Goal: Information Seeking & Learning: Learn about a topic

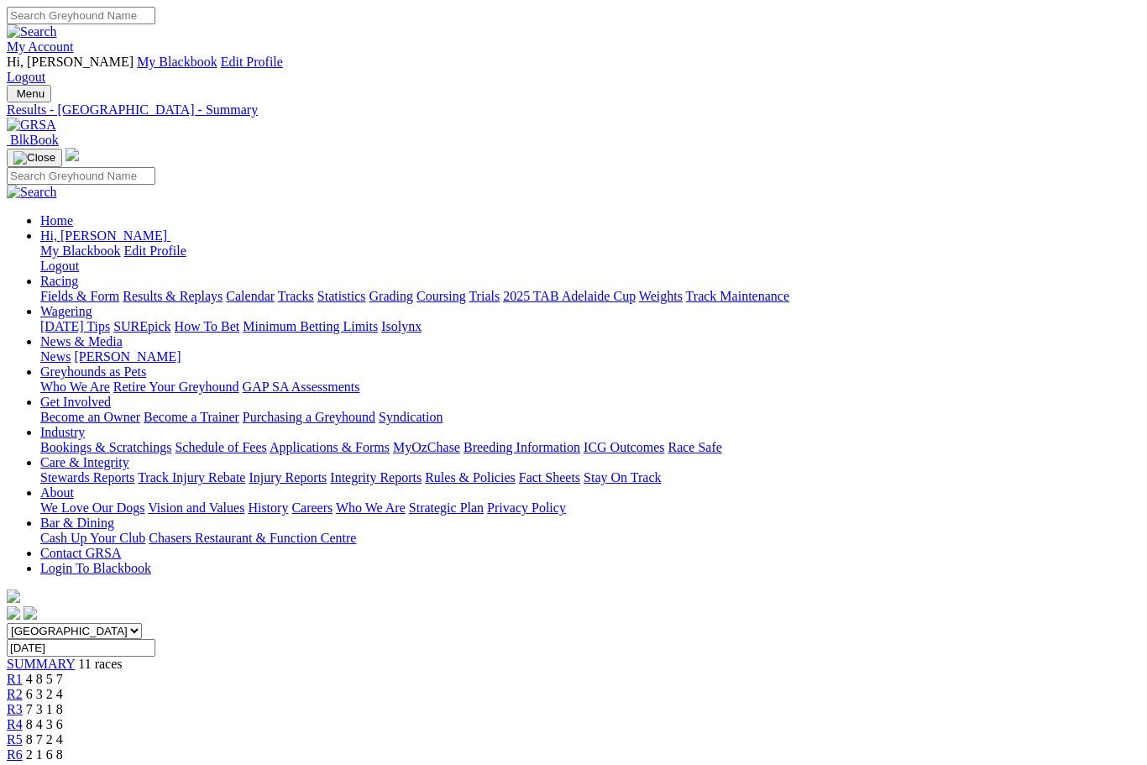
scroll to position [2514, 0]
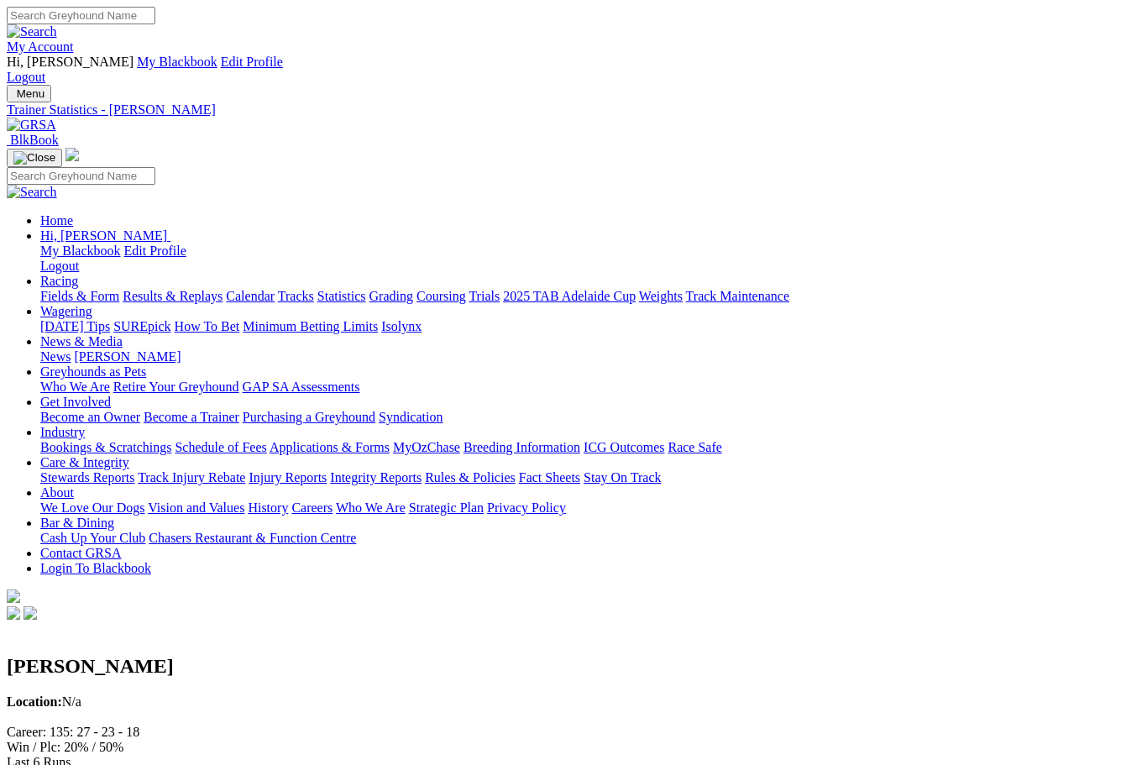
click at [366, 289] on link "Statistics" at bounding box center [341, 296] width 49 height 14
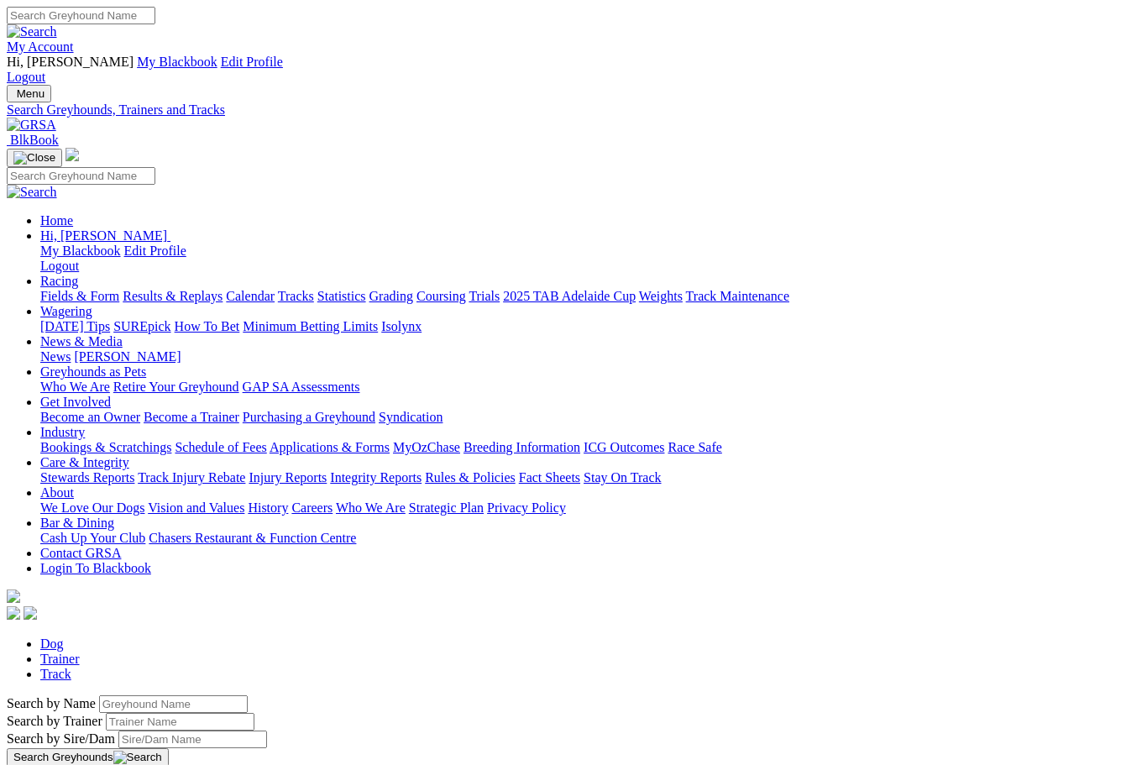
click at [80, 651] on link "Trainer" at bounding box center [59, 658] width 39 height 14
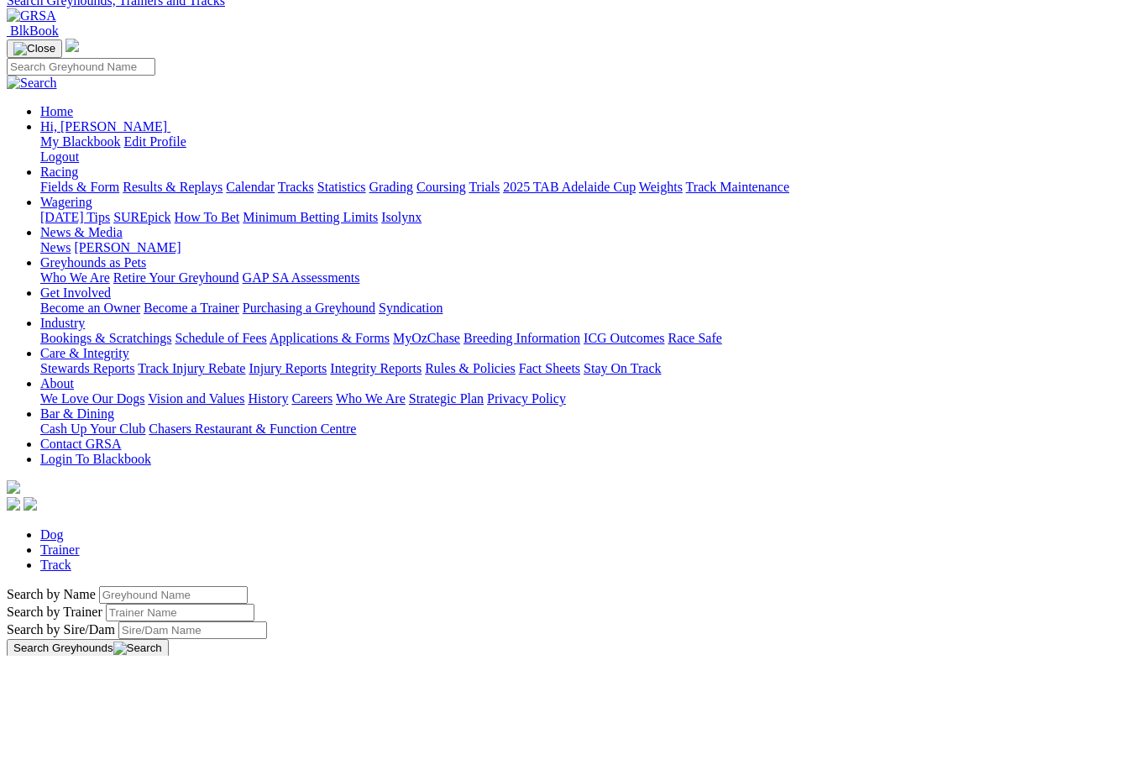
type input "David peckham"
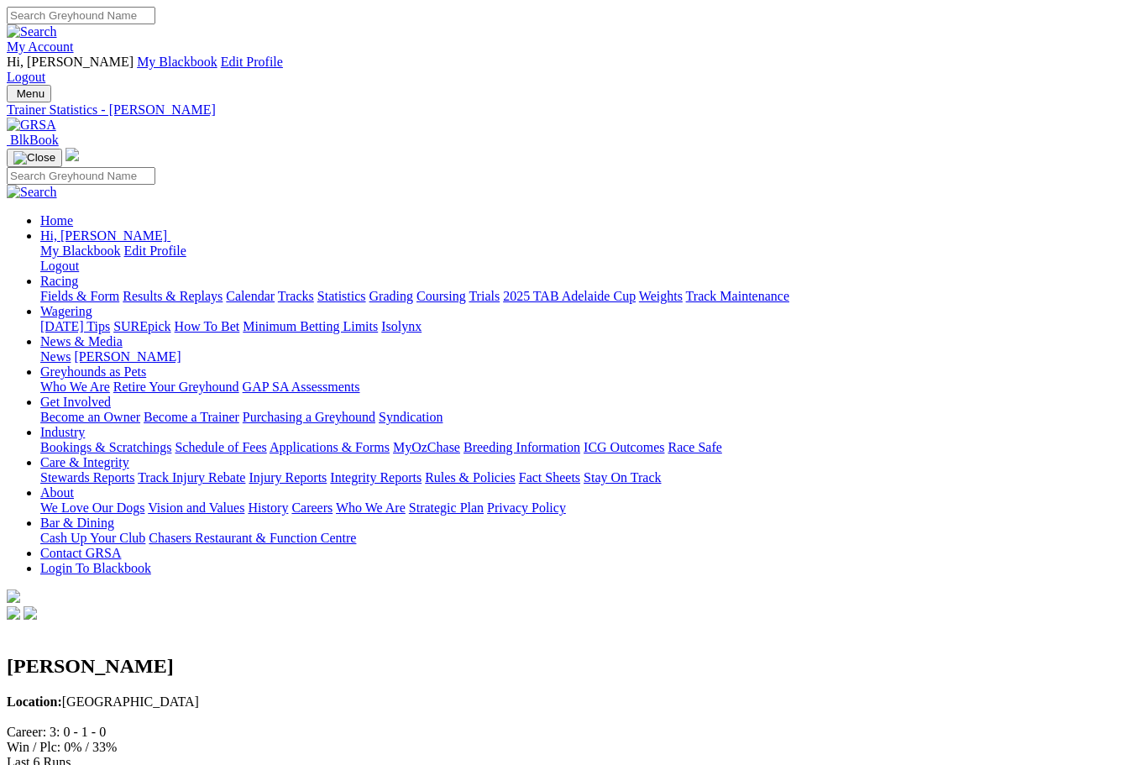
click at [366, 289] on link "Statistics" at bounding box center [341, 296] width 49 height 14
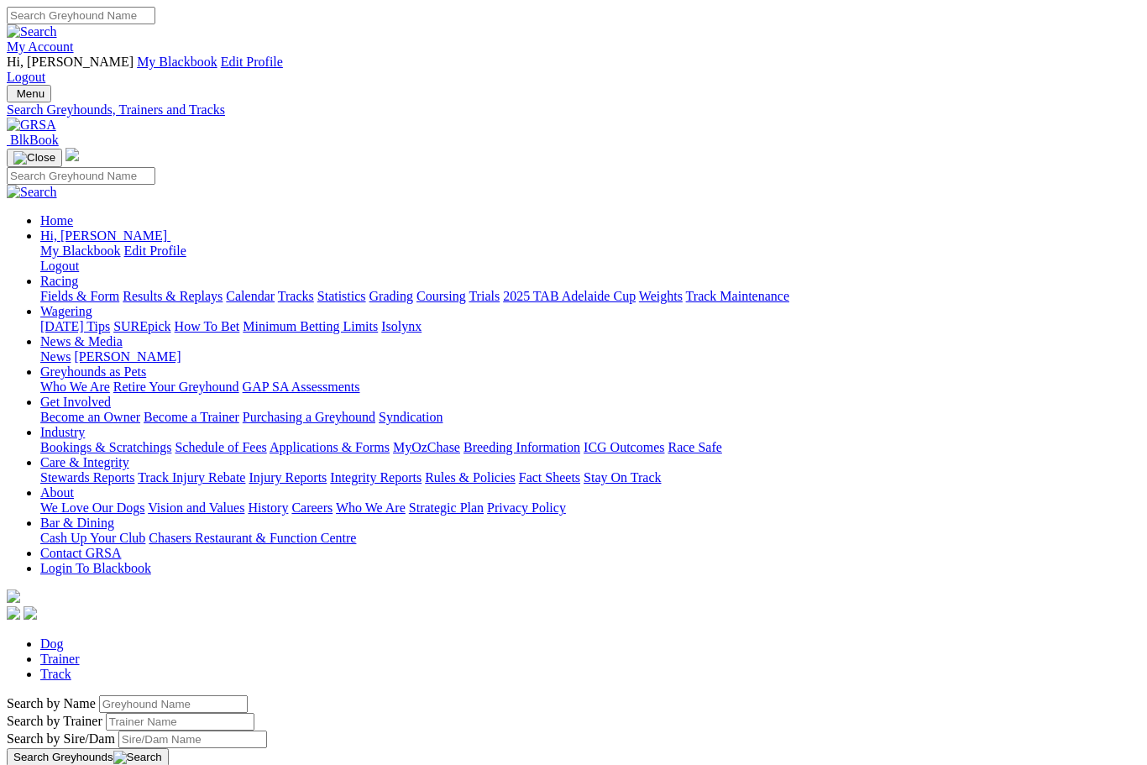
click at [80, 651] on link "Trainer" at bounding box center [59, 658] width 39 height 14
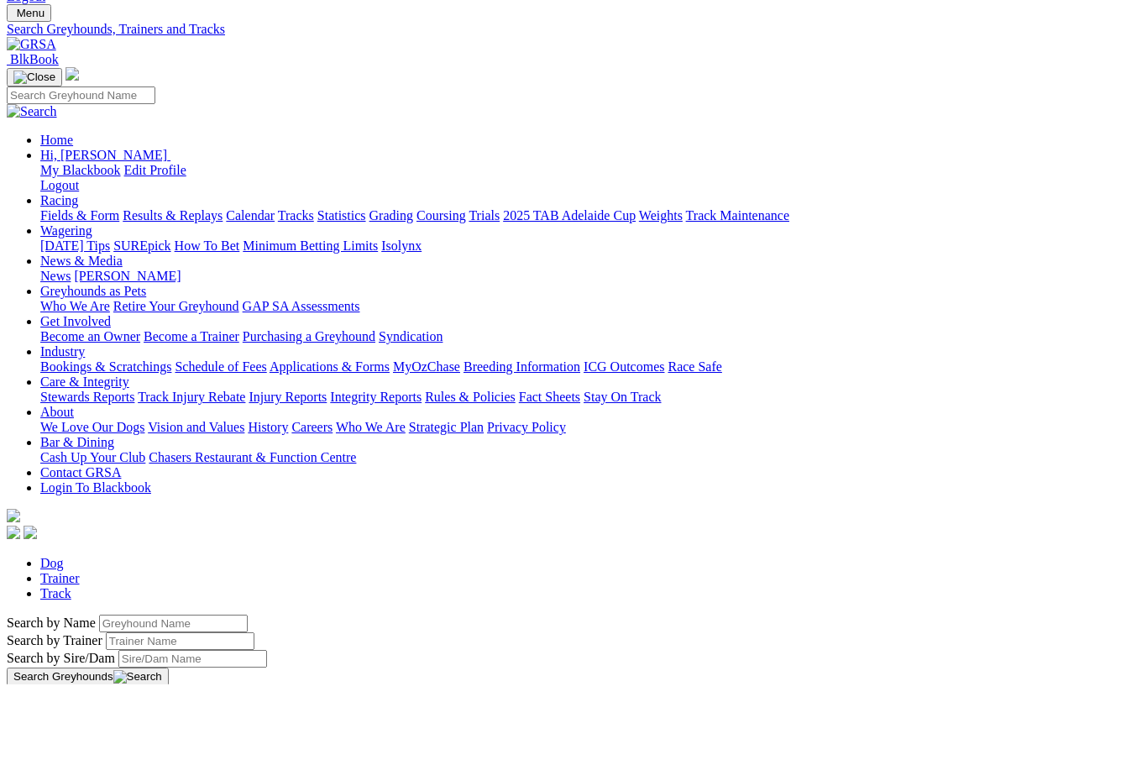
type input "Dave peckham"
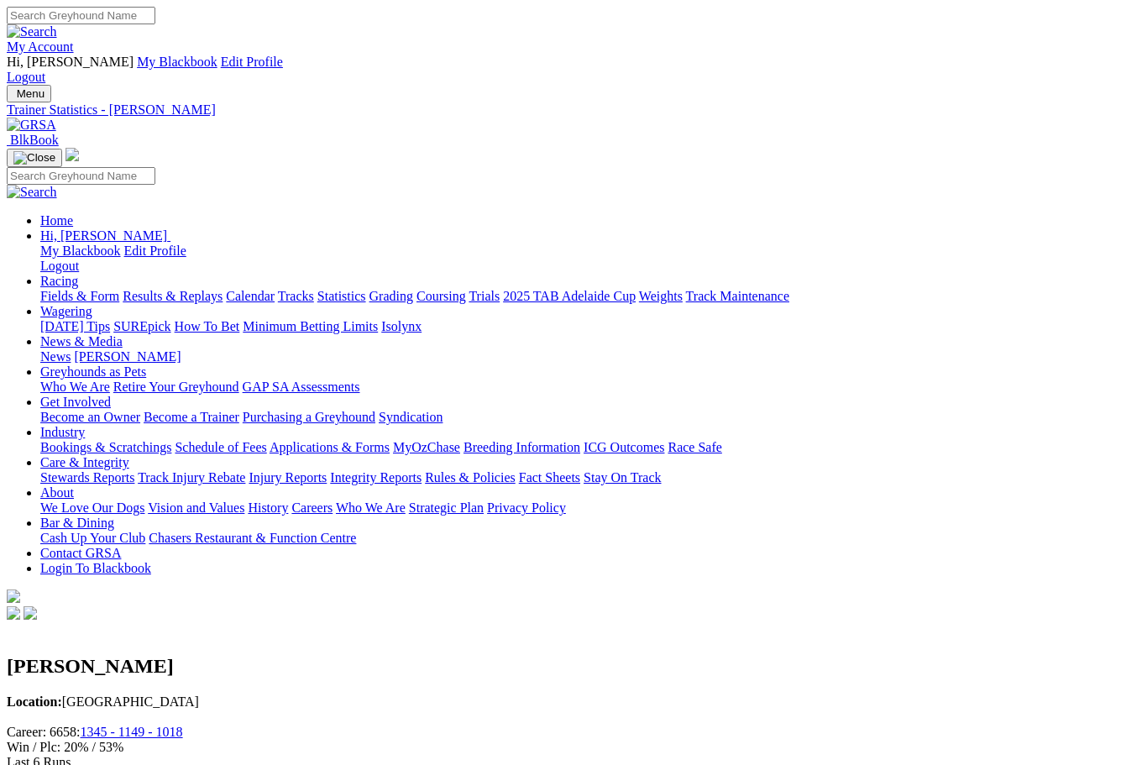
click at [76, 289] on link "Fields & Form" at bounding box center [79, 296] width 79 height 14
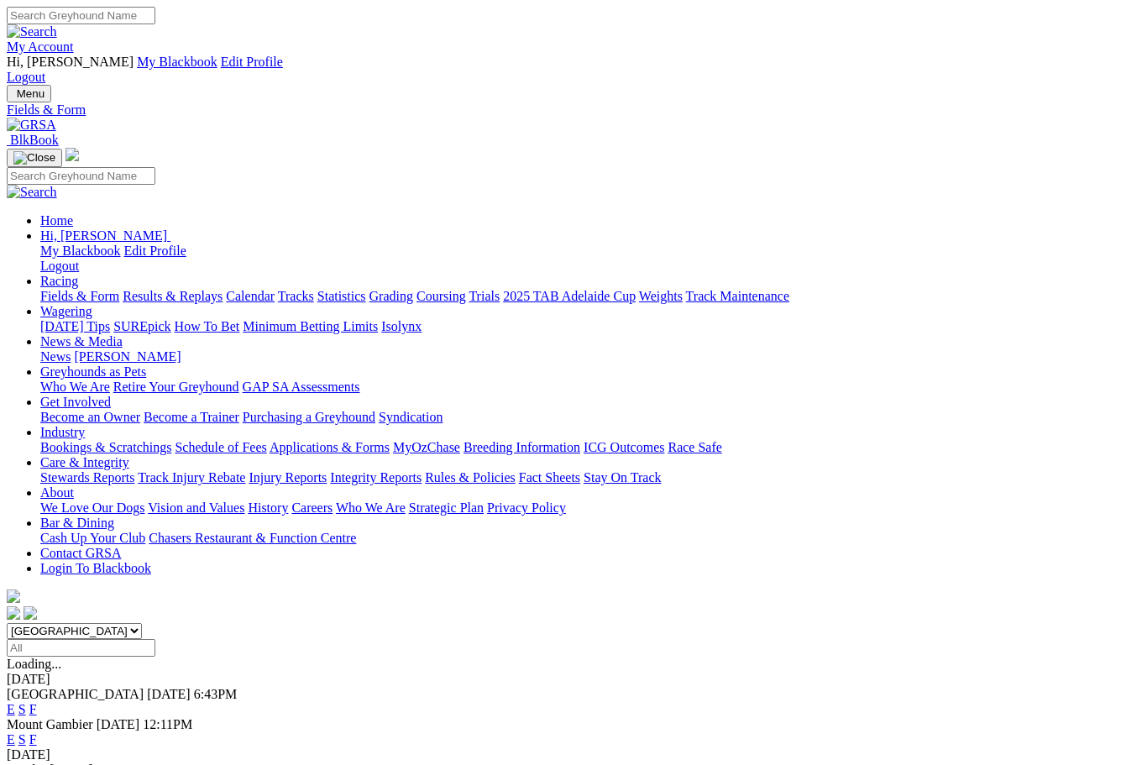
click at [73, 289] on link "Fields & Form" at bounding box center [79, 296] width 79 height 14
